Goal: Check status: Check status

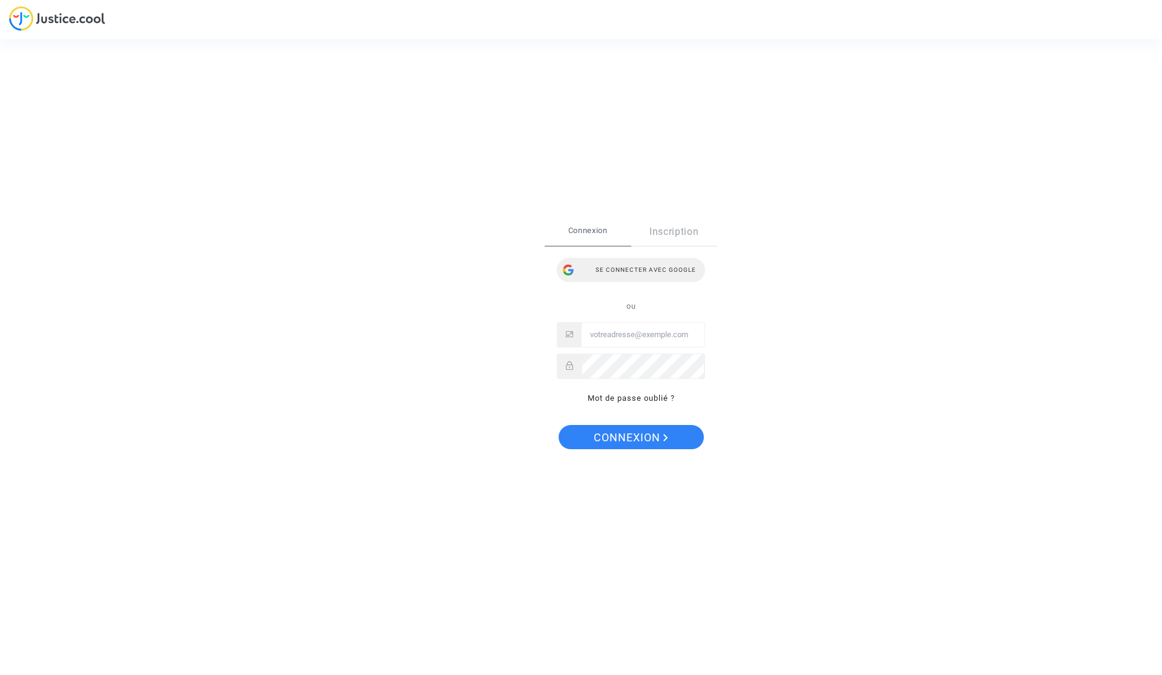
click at [647, 270] on div "Se connecter avec Google" at bounding box center [631, 270] width 148 height 24
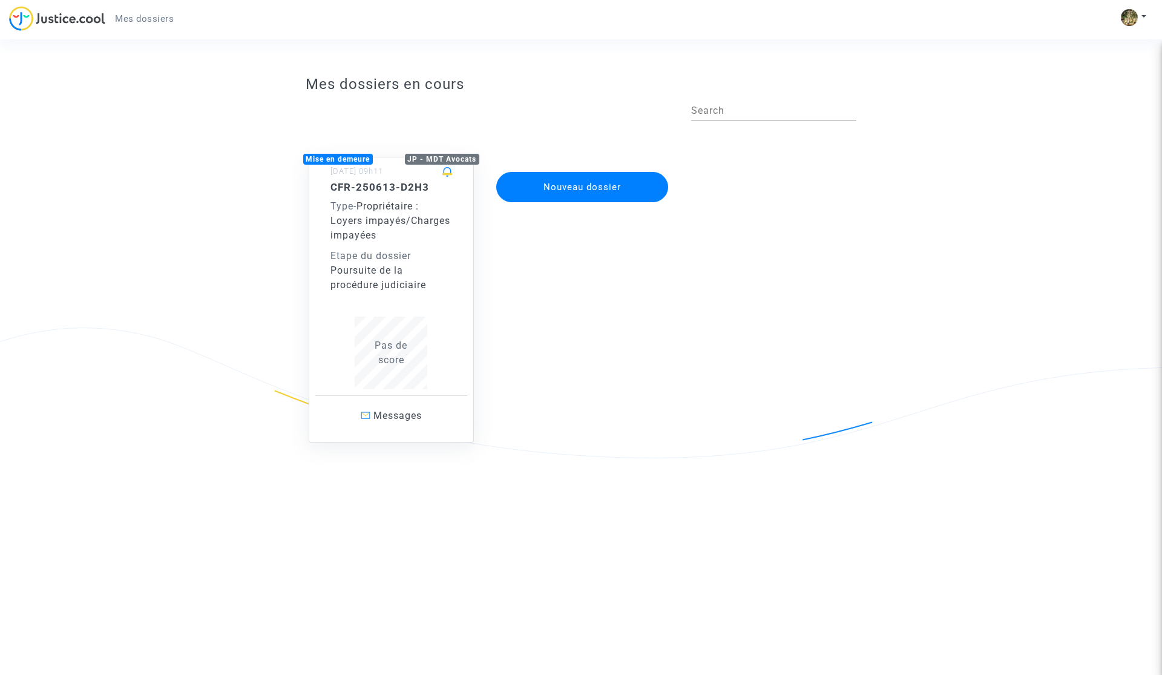
click at [383, 251] on div "Etape du dossier" at bounding box center [391, 256] width 122 height 15
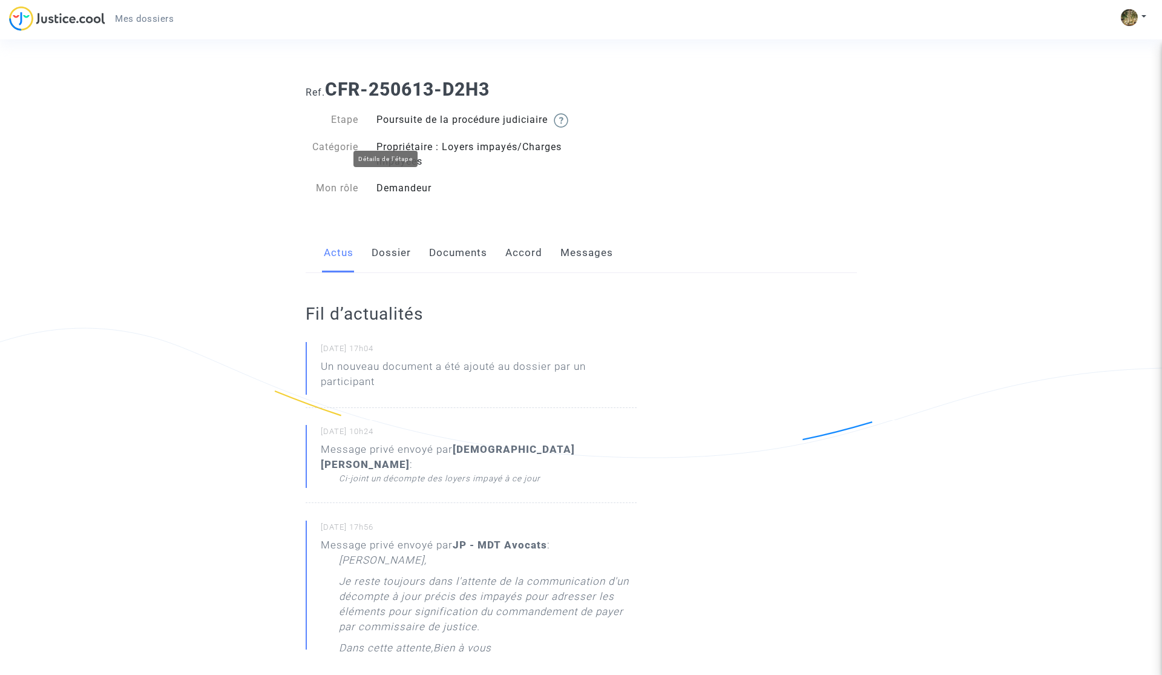
click at [554, 128] on img at bounding box center [561, 120] width 15 height 15
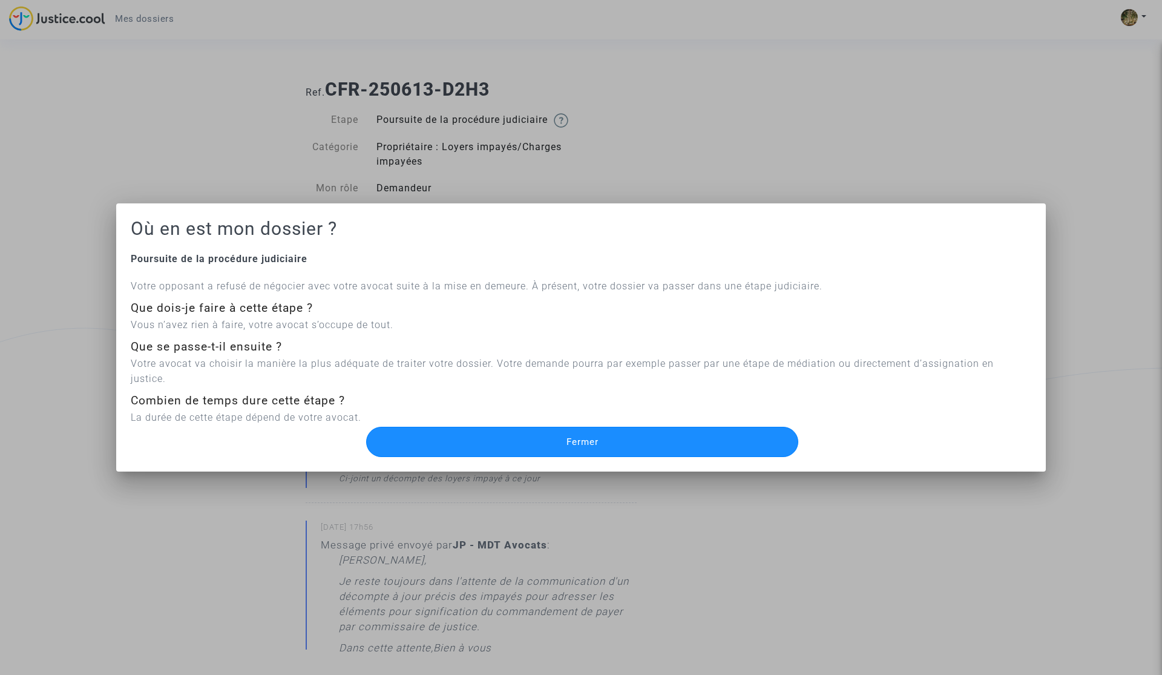
click at [576, 436] on span "Fermer" at bounding box center [582, 441] width 32 height 11
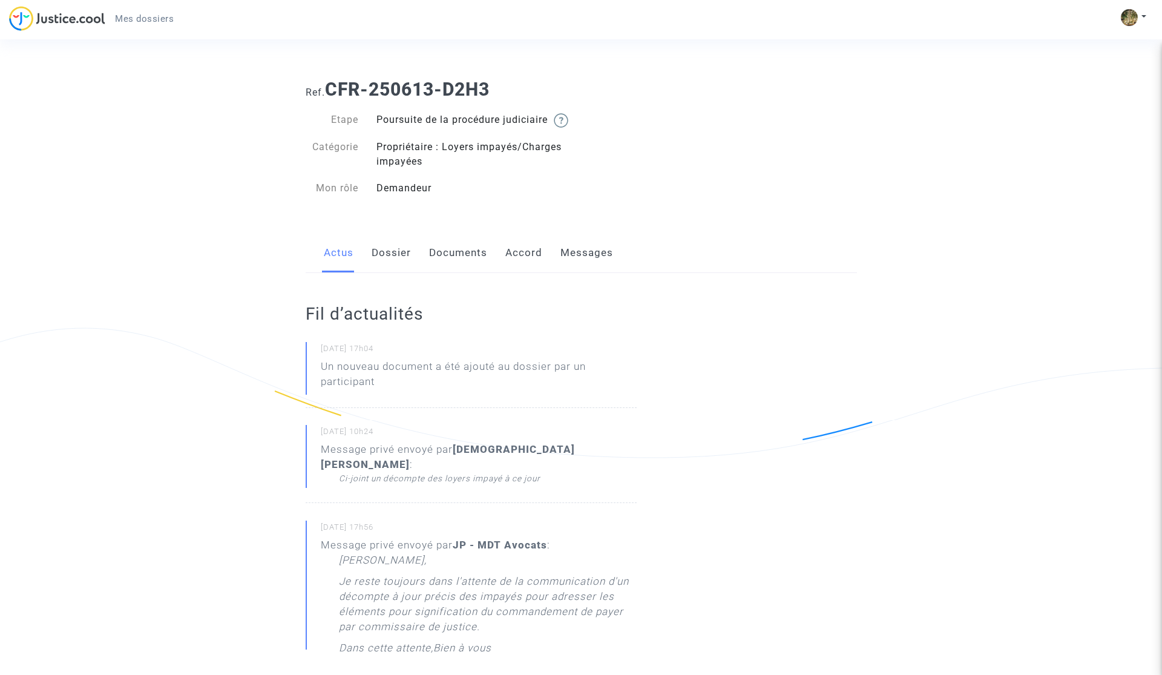
click at [393, 273] on link "Dossier" at bounding box center [390, 253] width 39 height 40
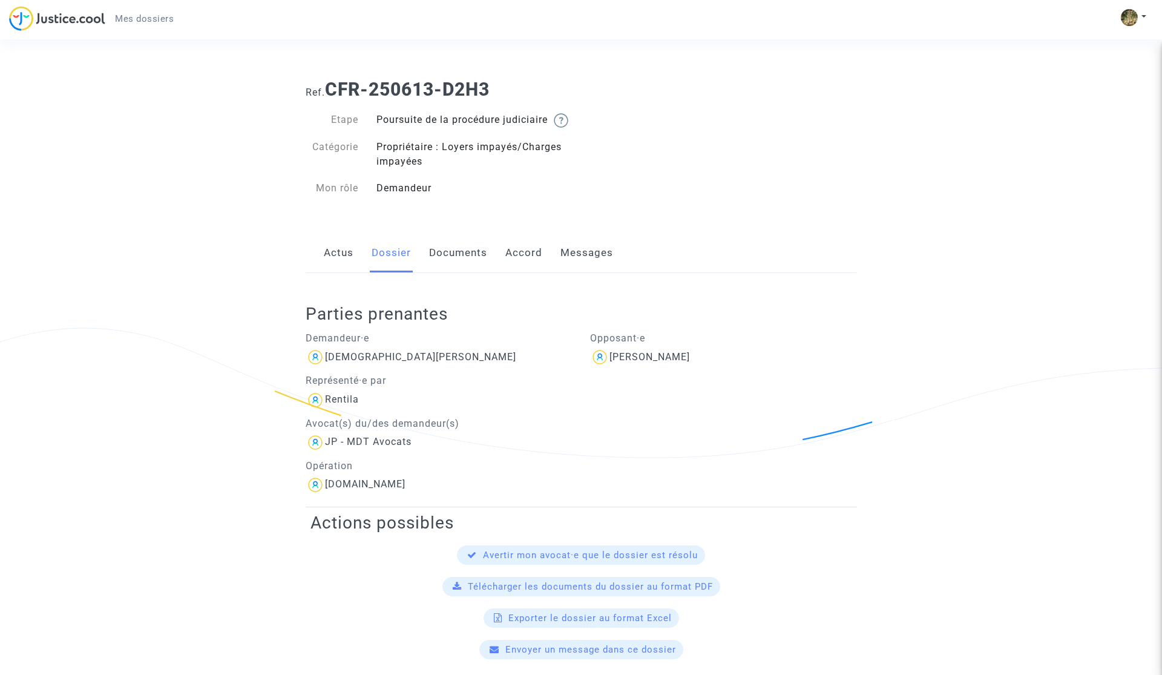
click at [468, 264] on link "Documents" at bounding box center [458, 253] width 58 height 40
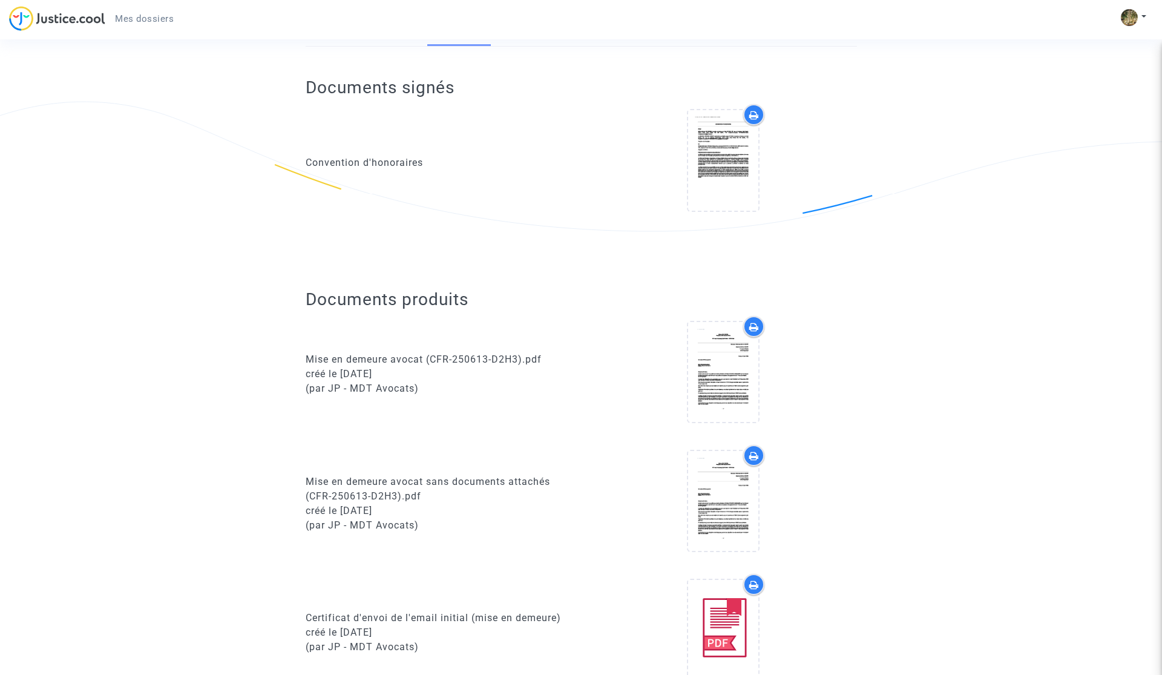
scroll to position [236, 0]
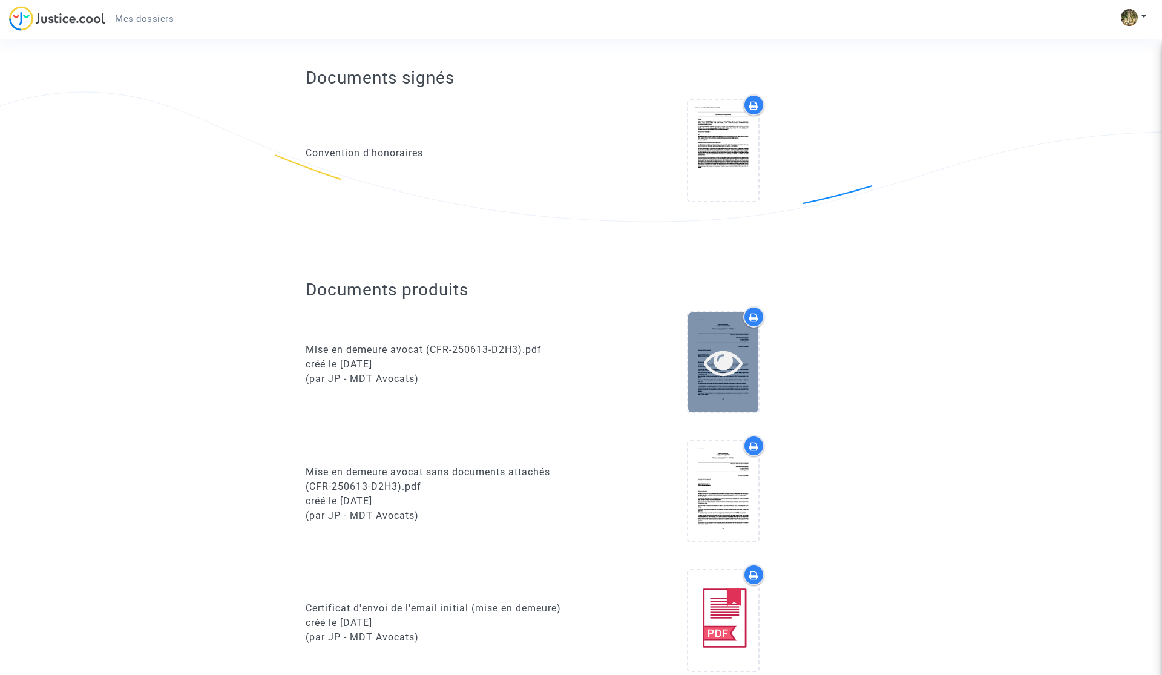
click at [717, 362] on icon at bounding box center [723, 361] width 39 height 39
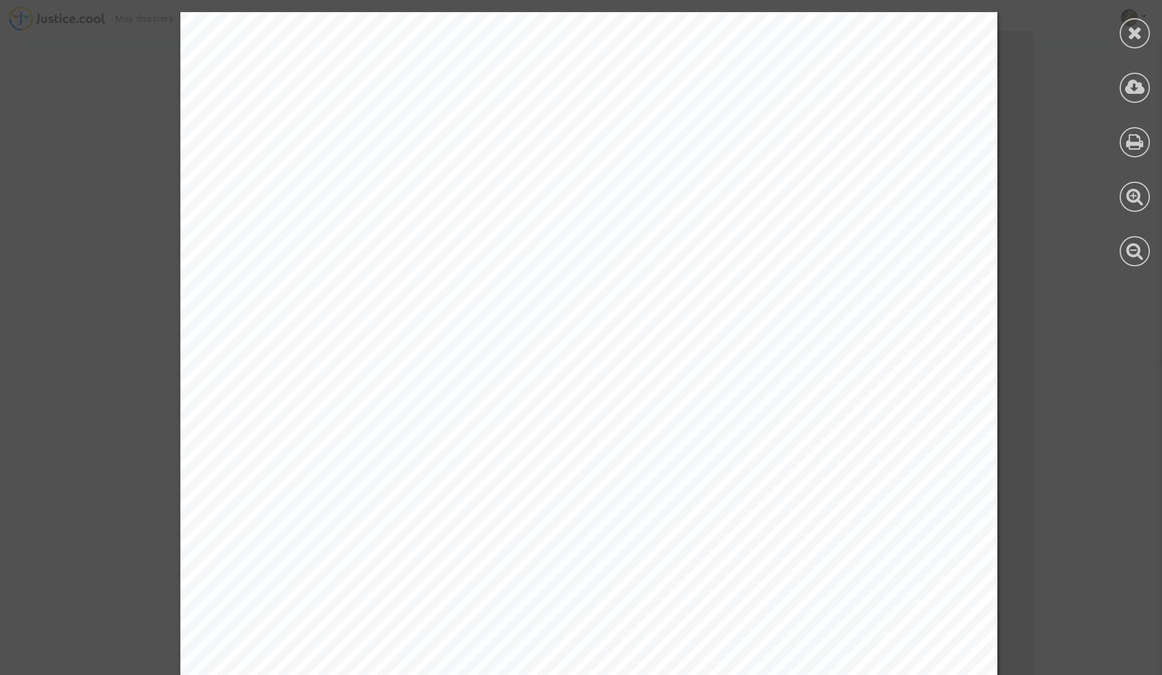
scroll to position [0, 0]
click at [1136, 28] on icon at bounding box center [1134, 33] width 15 height 18
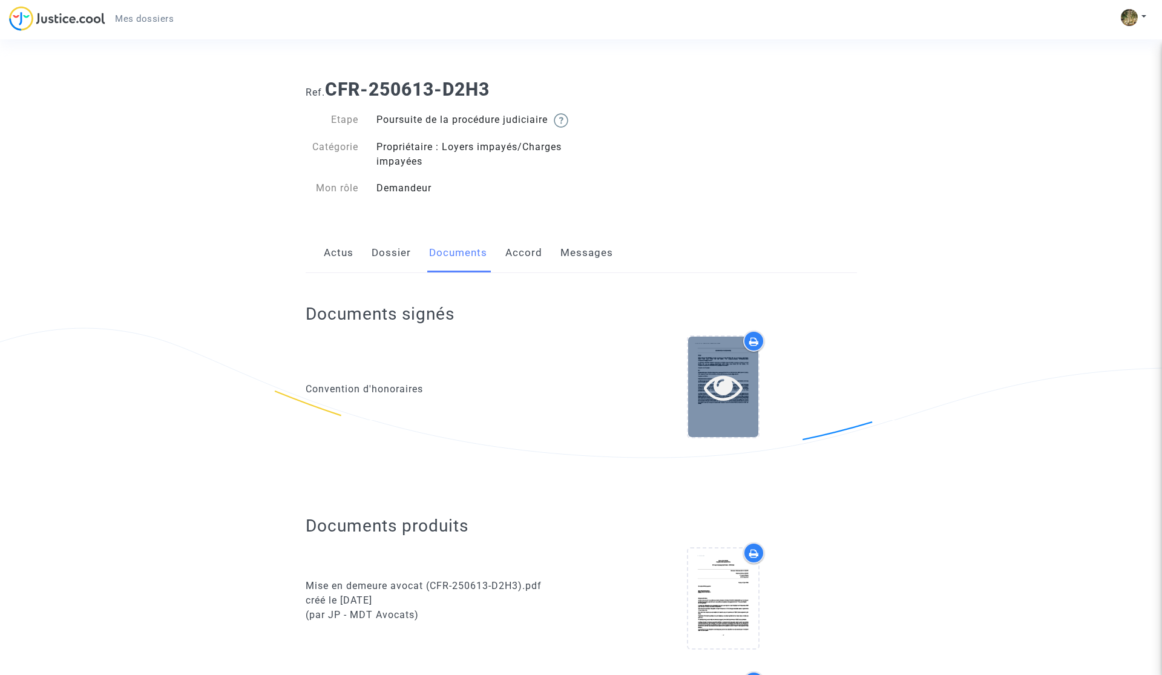
click at [728, 396] on icon at bounding box center [723, 386] width 39 height 39
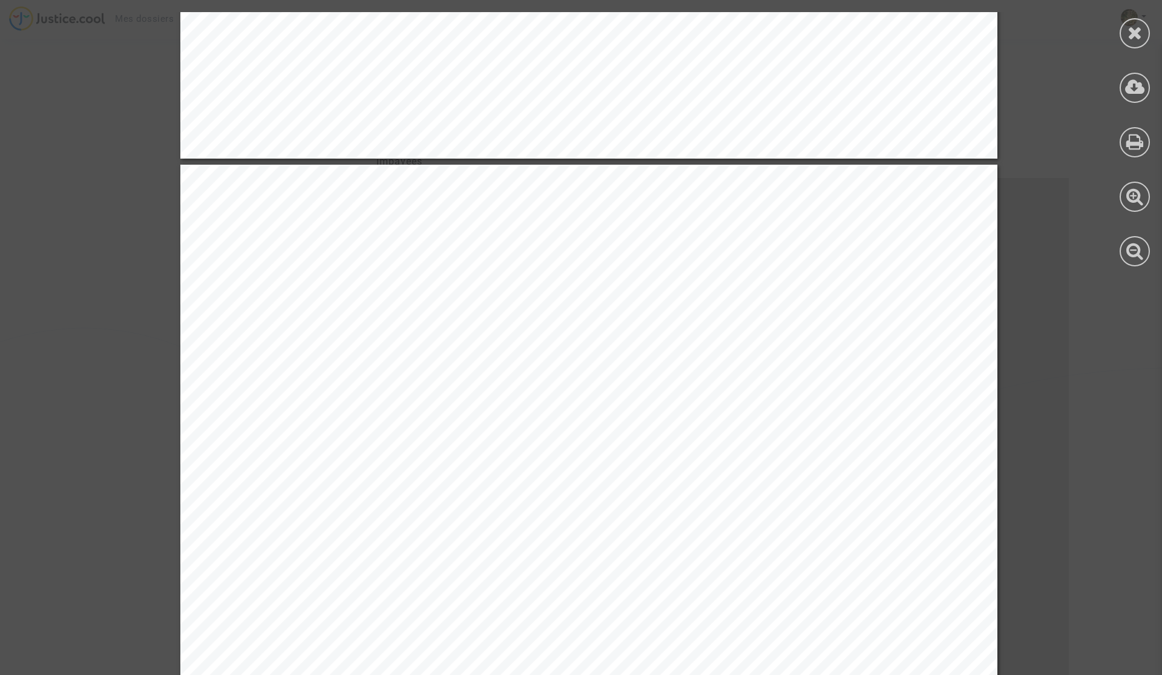
scroll to position [2133, 0]
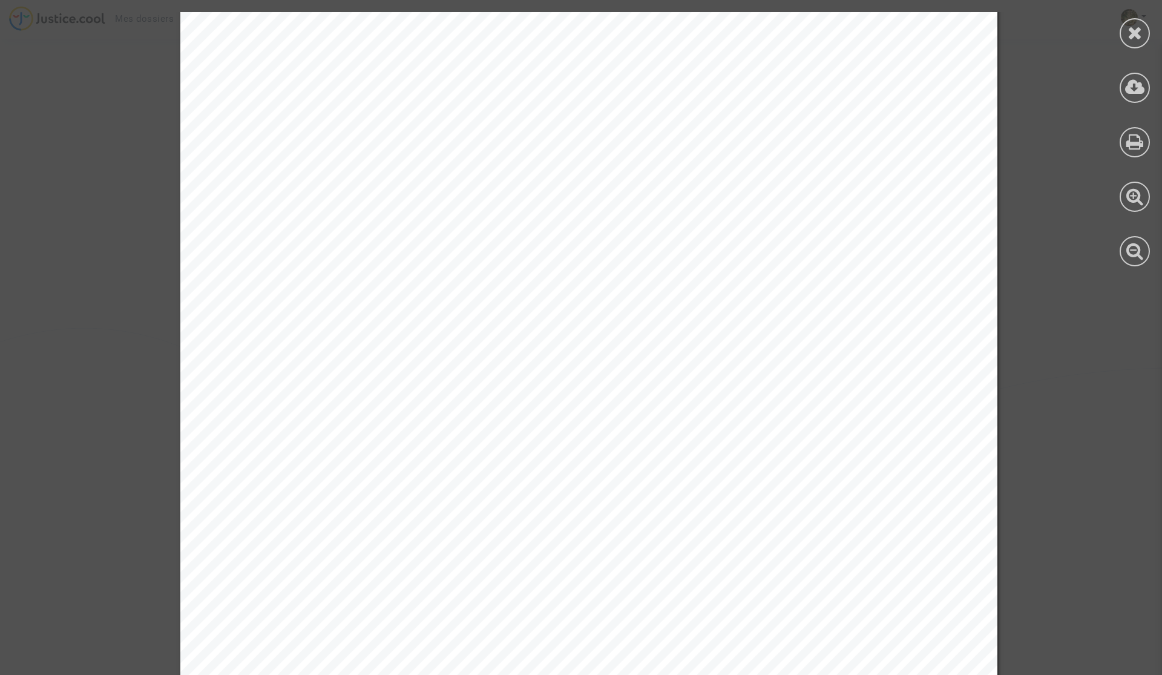
scroll to position [73, 0]
click at [1137, 41] on icon at bounding box center [1134, 33] width 15 height 18
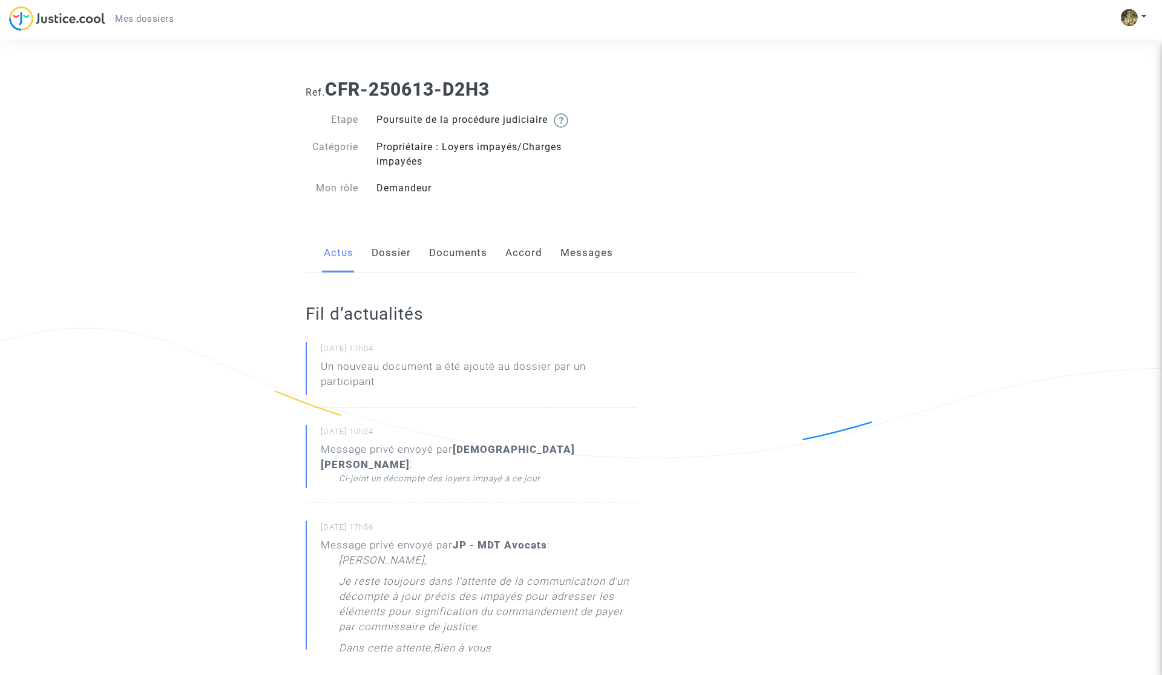
click at [394, 272] on link "Dossier" at bounding box center [390, 253] width 39 height 40
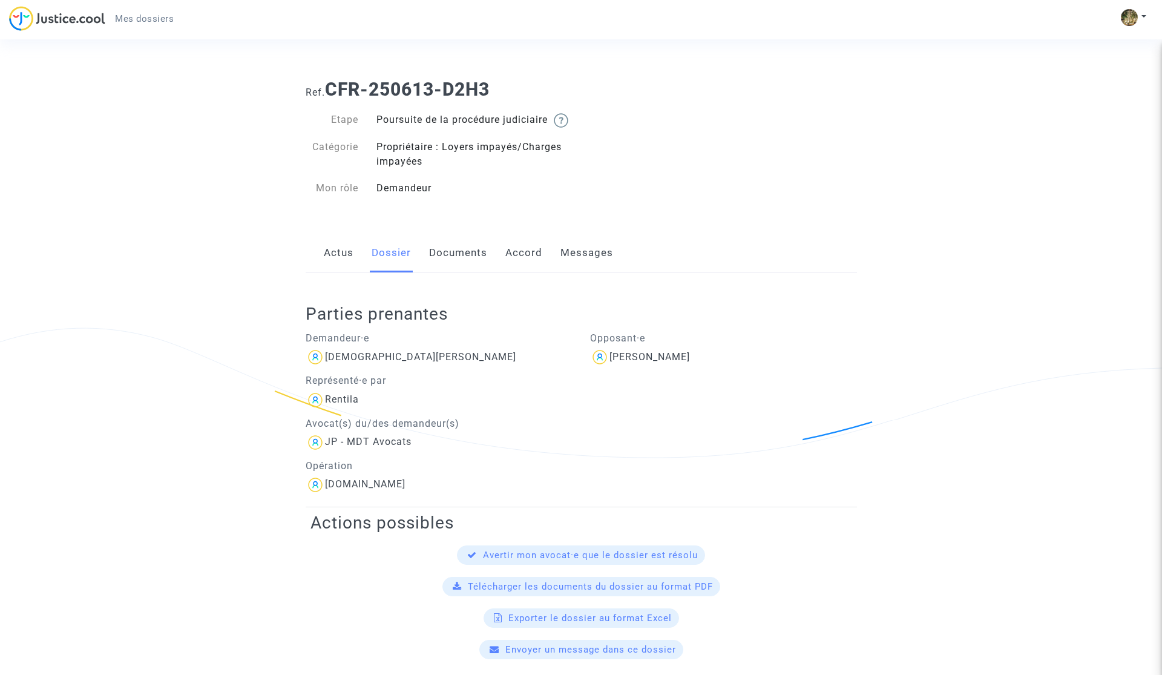
click at [442, 266] on link "Documents" at bounding box center [458, 253] width 58 height 40
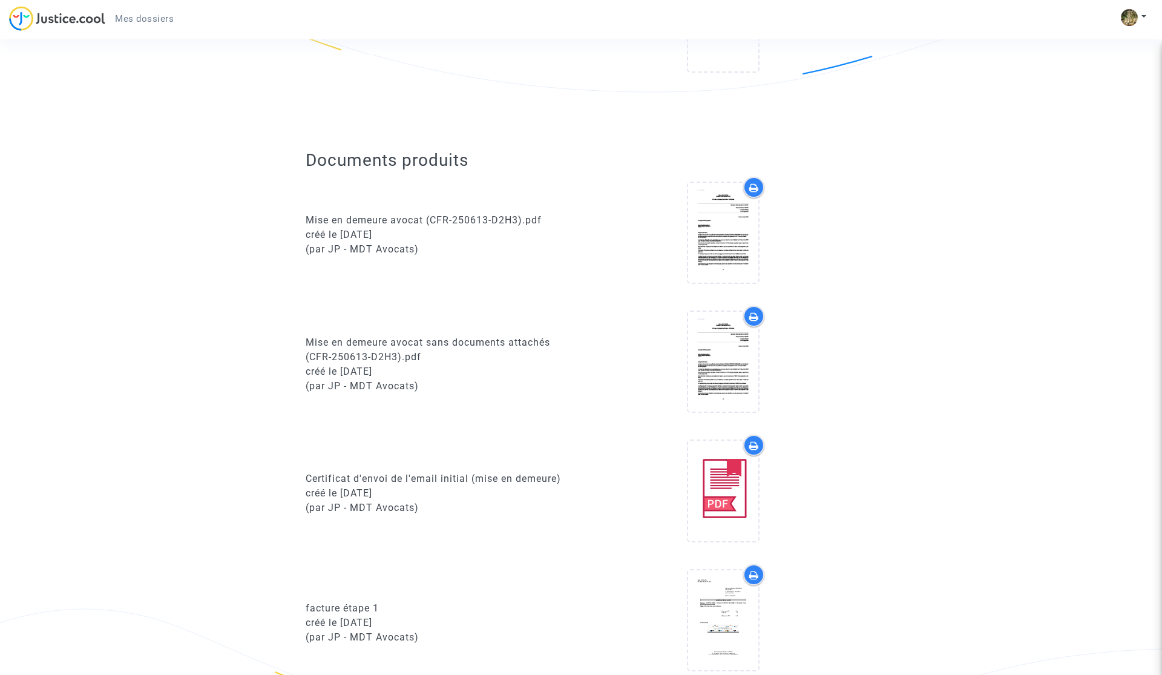
scroll to position [374, 0]
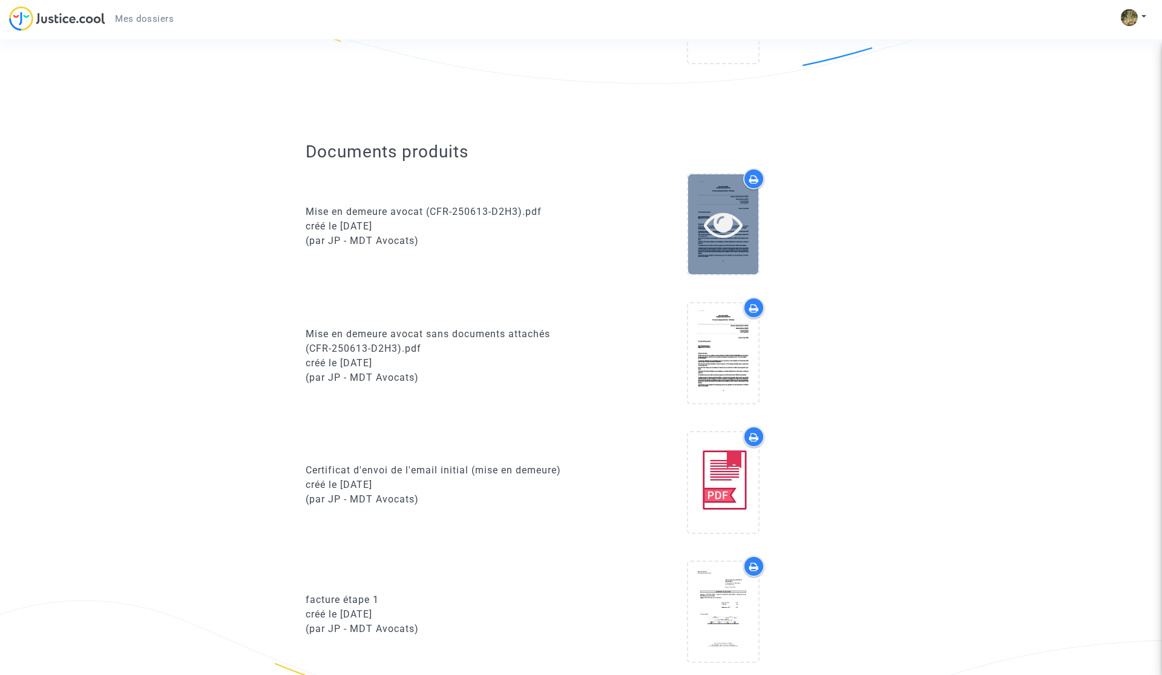
click at [723, 243] on icon at bounding box center [723, 223] width 39 height 39
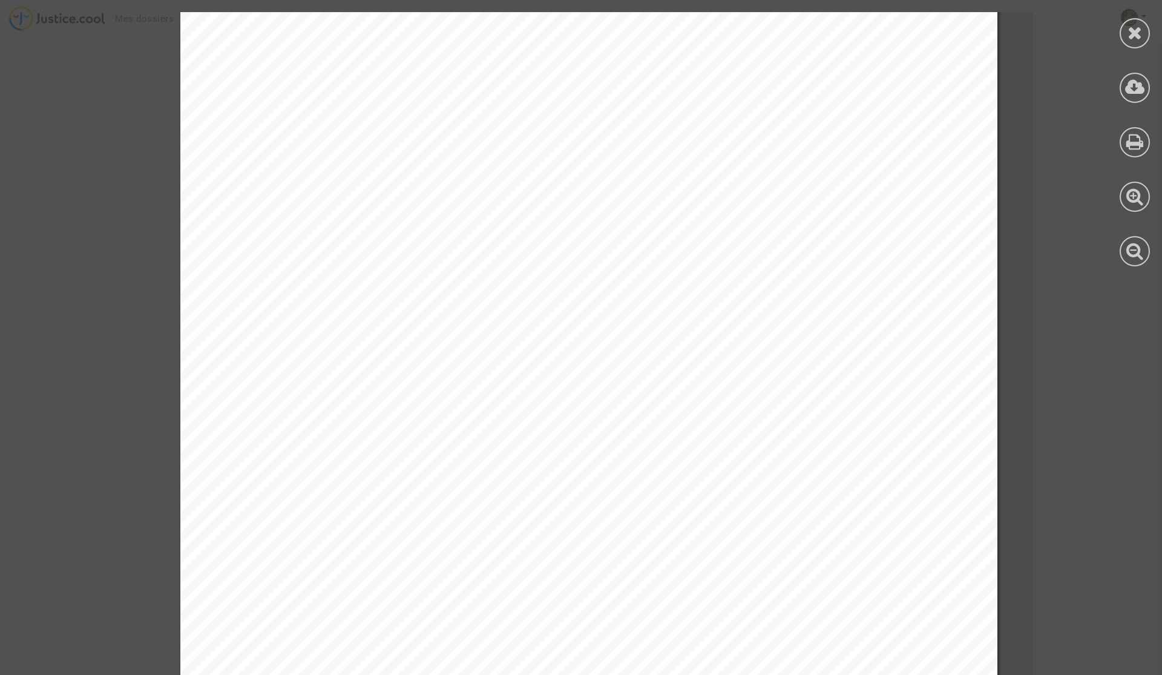
scroll to position [0, 0]
click at [1137, 34] on icon at bounding box center [1134, 33] width 15 height 18
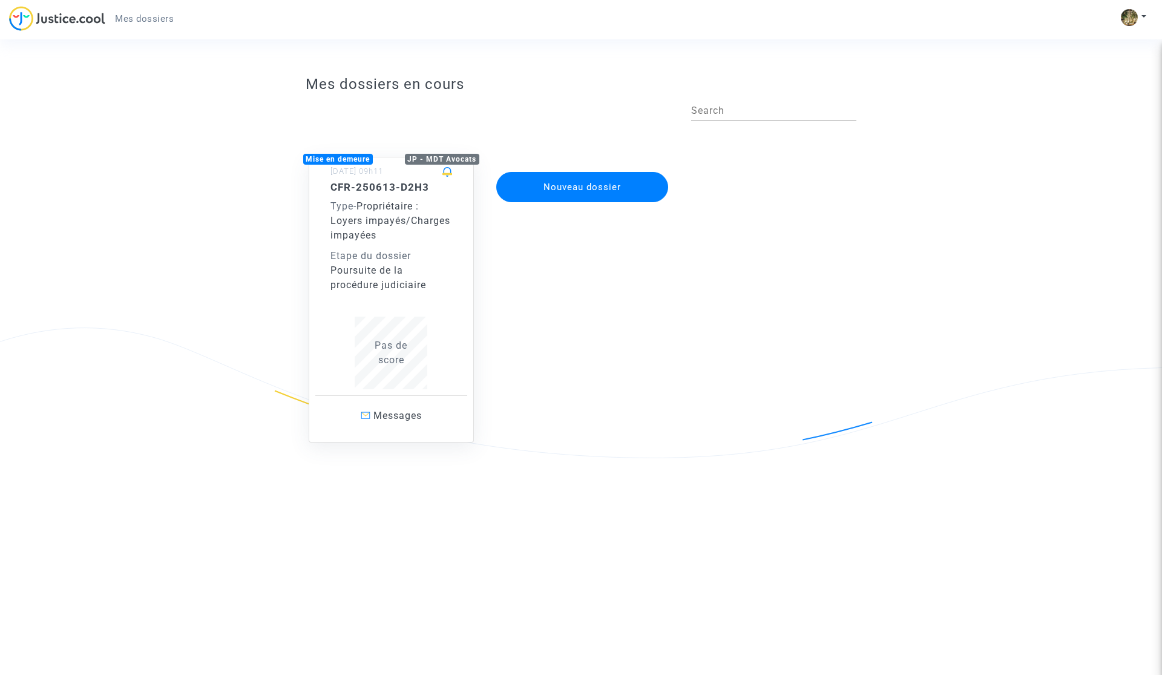
click at [395, 348] on span "Pas de score" at bounding box center [390, 352] width 33 height 26
